Goal: Task Accomplishment & Management: Manage account settings

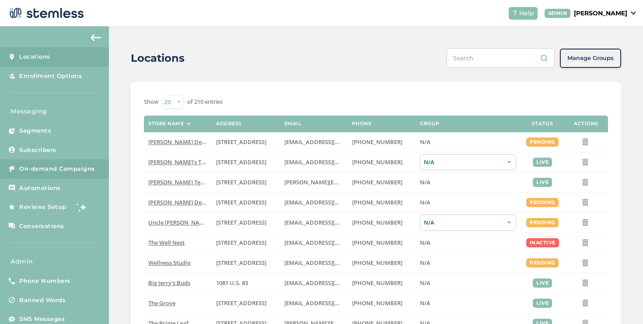
click at [84, 170] on span "On-demand Campaigns" at bounding box center [57, 168] width 76 height 9
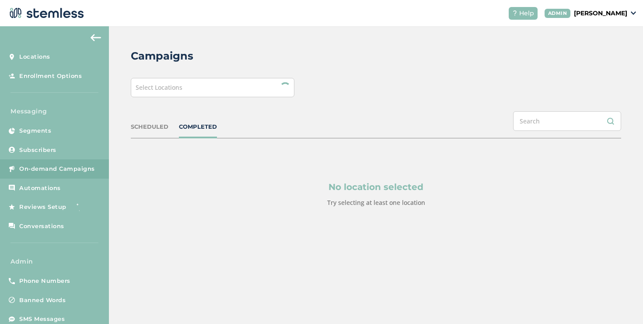
click at [161, 84] on span "Select Locations" at bounding box center [159, 87] width 47 height 8
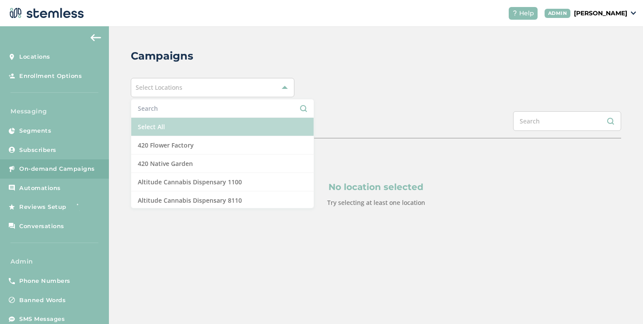
click at [161, 125] on li "Select All" at bounding box center [222, 127] width 182 height 18
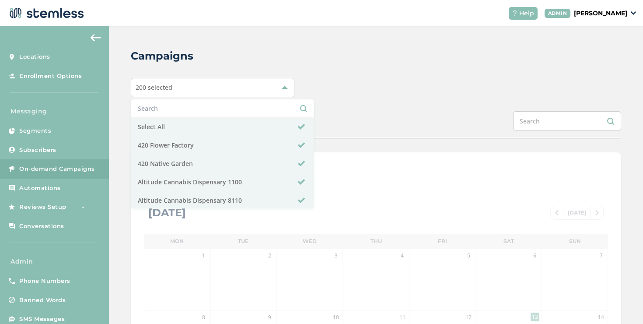
click at [364, 99] on div "Campaigns 200 selected Select All 420 Flower Factory 420 Native Garden Altitude…" at bounding box center [376, 309] width 534 height 566
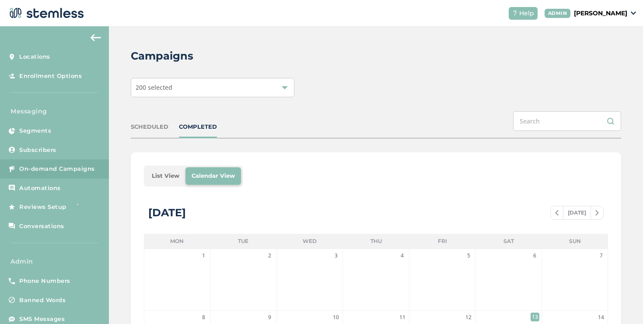
click at [164, 174] on li "List View" at bounding box center [166, 175] width 40 height 17
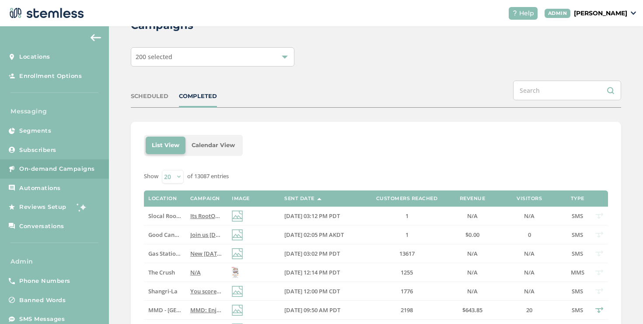
scroll to position [64, 0]
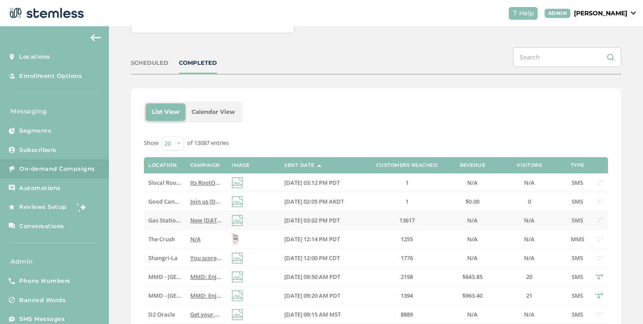
click at [247, 222] on td at bounding box center [253, 220] width 52 height 19
